Goal: Task Accomplishment & Management: Use online tool/utility

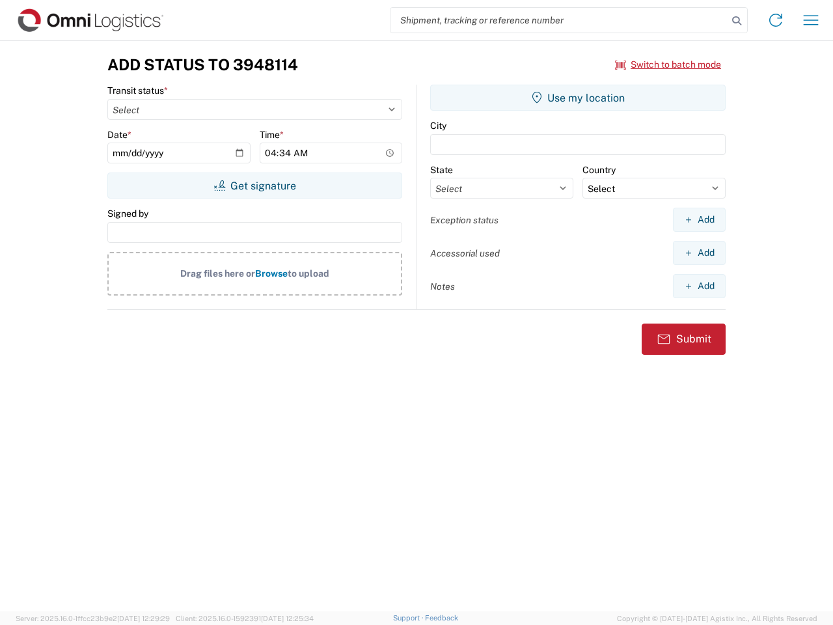
click at [559, 20] on input "search" at bounding box center [558, 20] width 337 height 25
click at [737, 21] on icon at bounding box center [736, 21] width 18 height 18
click at [776, 20] on icon at bounding box center [775, 20] width 21 height 21
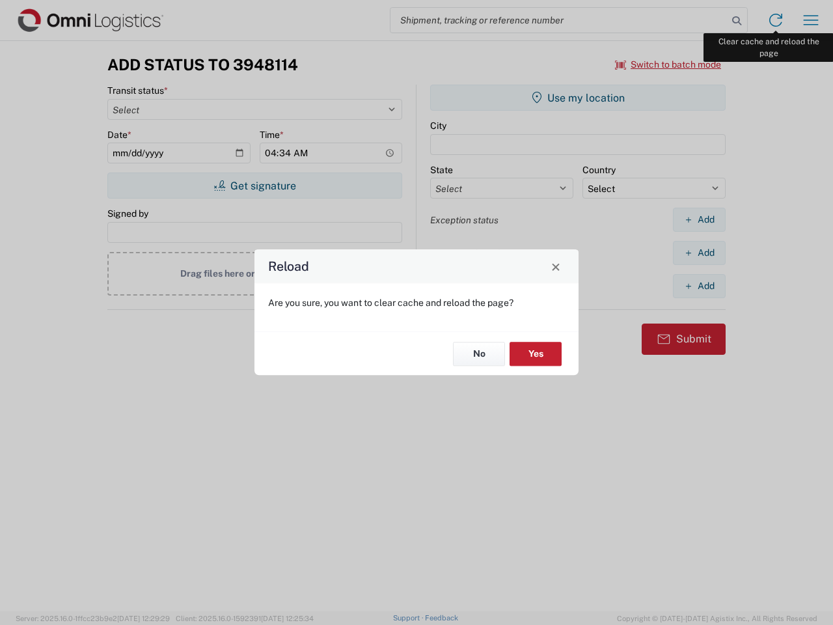
click at [811, 20] on div "Reload Are you sure, you want to clear cache and reload the page? No Yes" at bounding box center [416, 312] width 833 height 625
click at [668, 64] on div "Reload Are you sure, you want to clear cache and reload the page? No Yes" at bounding box center [416, 312] width 833 height 625
click at [254, 185] on div "Reload Are you sure, you want to clear cache and reload the page? No Yes" at bounding box center [416, 312] width 833 height 625
click at [578, 98] on div "Reload Are you sure, you want to clear cache and reload the page? No Yes" at bounding box center [416, 312] width 833 height 625
click at [699, 219] on div "Reload Are you sure, you want to clear cache and reload the page? No Yes" at bounding box center [416, 312] width 833 height 625
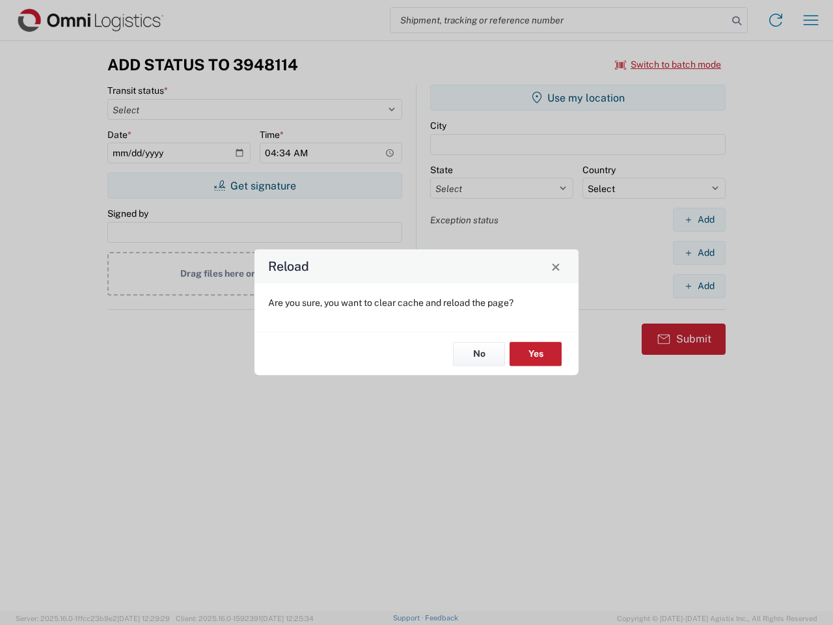
click at [699, 252] on div "Reload Are you sure, you want to clear cache and reload the page? No Yes" at bounding box center [416, 312] width 833 height 625
click at [699, 286] on div "Reload Are you sure, you want to clear cache and reload the page? No Yes" at bounding box center [416, 312] width 833 height 625
